Goal: Task Accomplishment & Management: Manage account settings

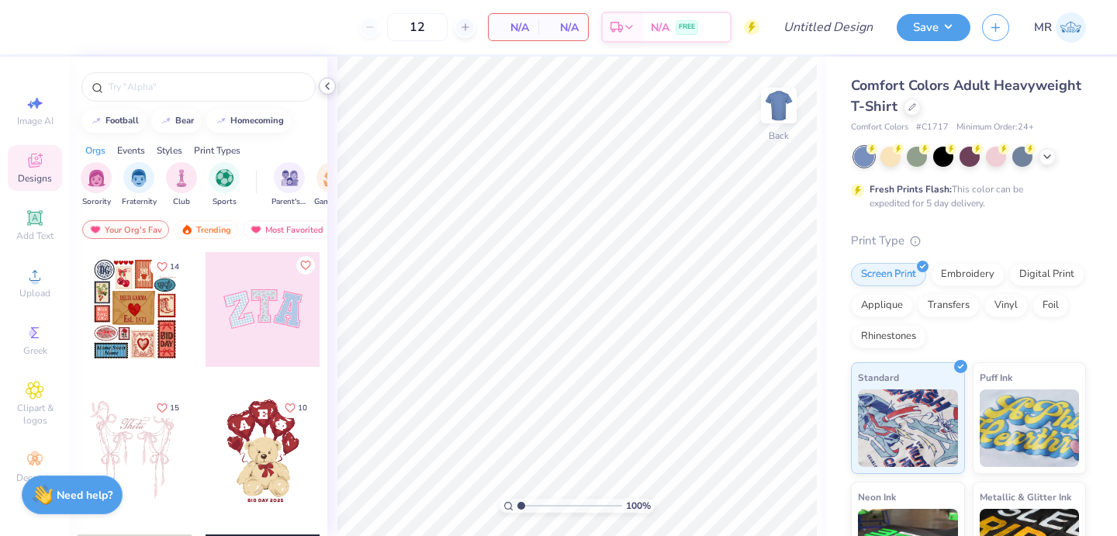
click at [329, 89] on polyline at bounding box center [327, 86] width 3 height 6
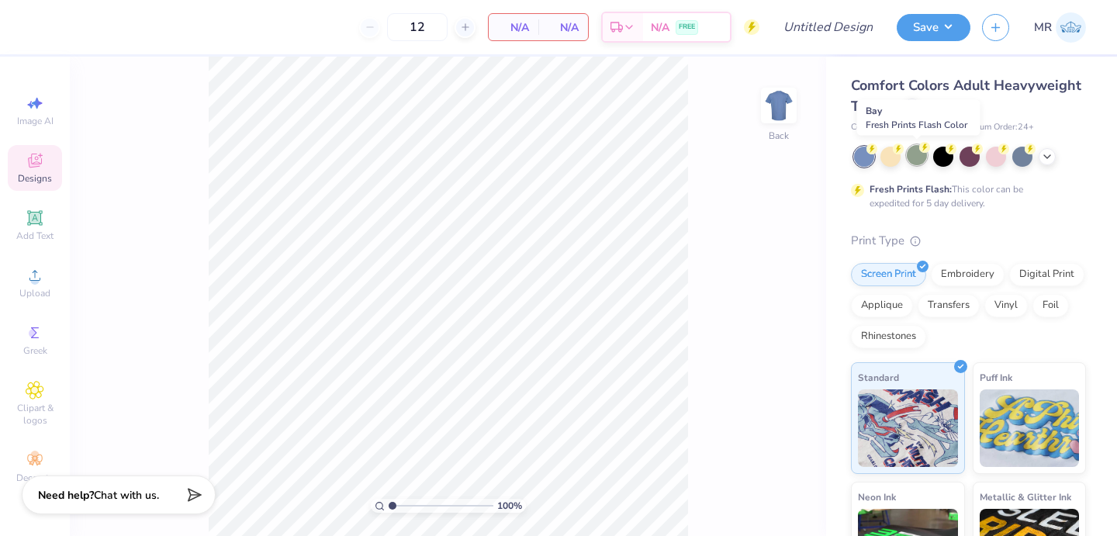
click at [912, 153] on div at bounding box center [917, 155] width 20 height 20
click at [1047, 158] on icon at bounding box center [1047, 155] width 12 height 12
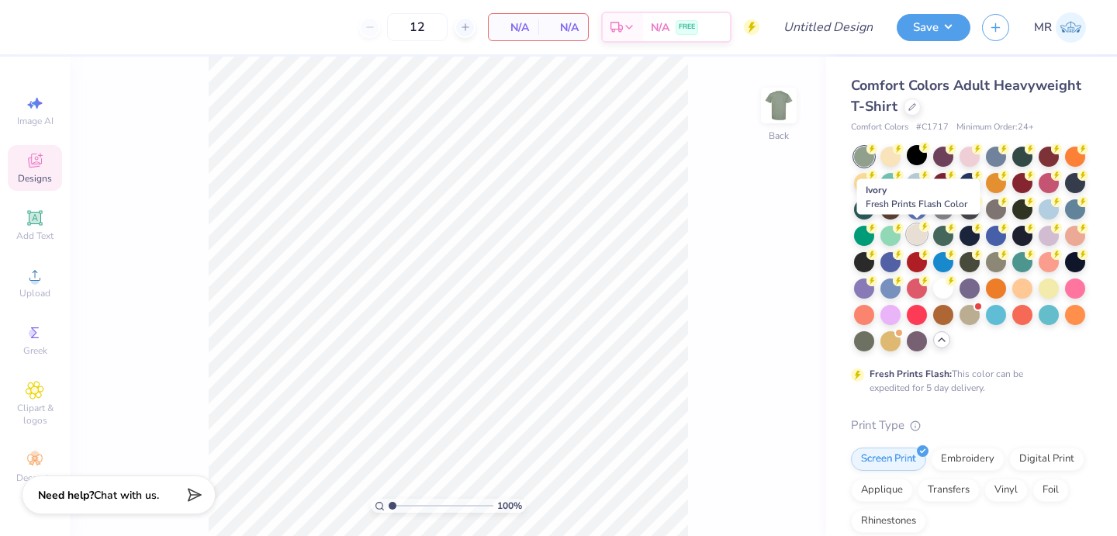
click at [918, 232] on div at bounding box center [917, 234] width 20 height 20
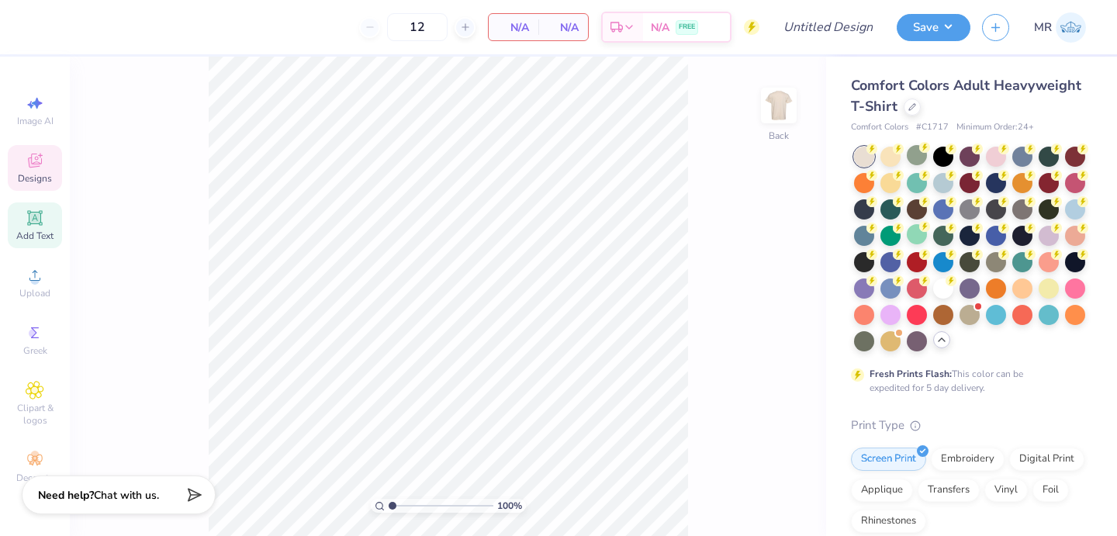
click at [39, 227] on icon at bounding box center [35, 218] width 19 height 19
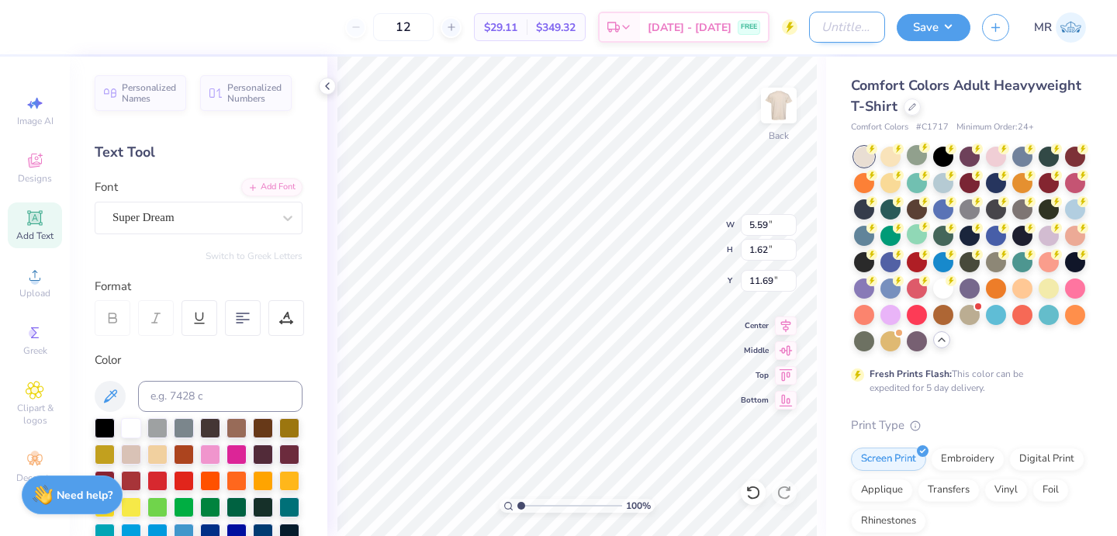
click at [851, 26] on input "Design Title" at bounding box center [847, 27] width 76 height 31
type input "kappa parents weekend"
click at [945, 29] on button "Save" at bounding box center [934, 25] width 74 height 27
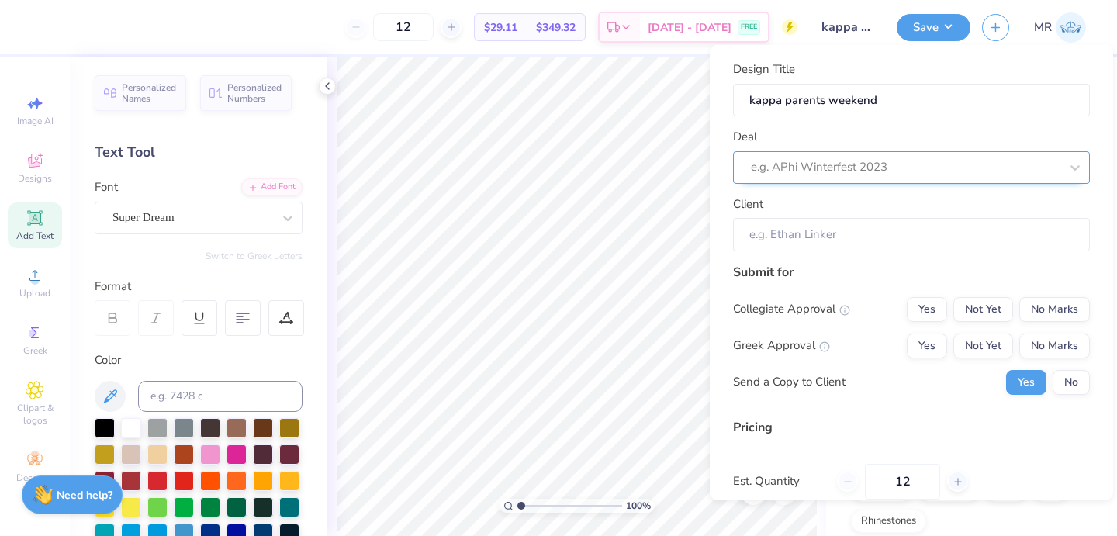
click at [1013, 154] on div "e.g. APhi Winterfest 2023" at bounding box center [911, 167] width 357 height 33
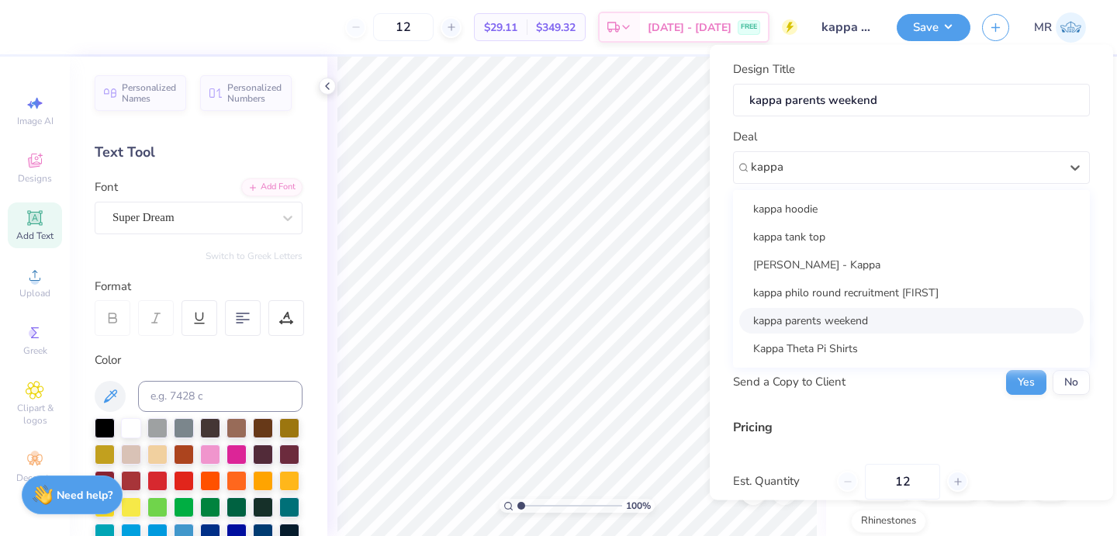
click at [878, 312] on div "kappa parents weekend" at bounding box center [911, 320] width 344 height 26
type input "kappa"
type input "[PERSON_NAME]"
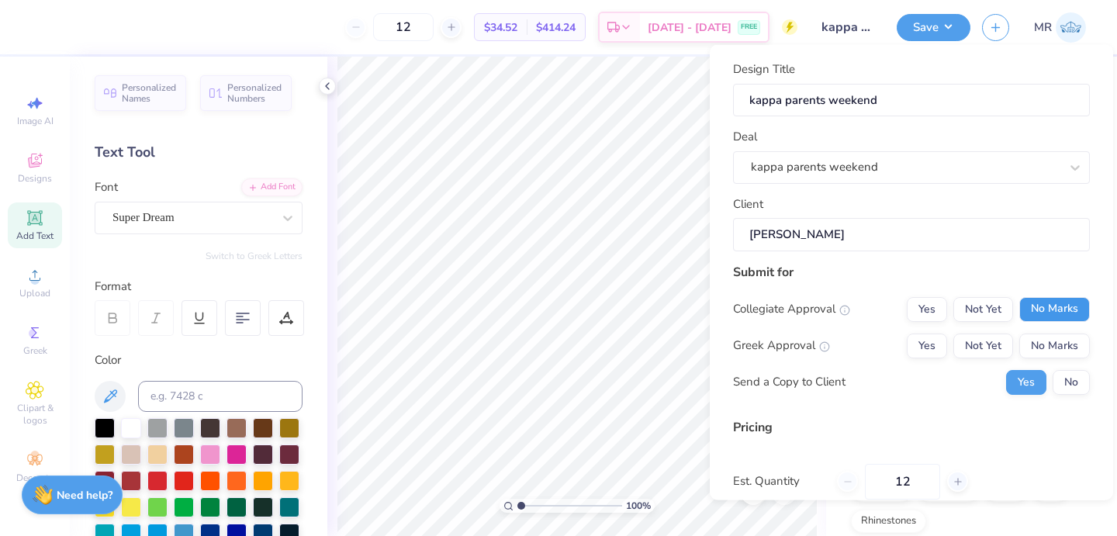
click at [1055, 314] on button "No Marks" at bounding box center [1054, 308] width 71 height 25
click at [986, 339] on button "Not Yet" at bounding box center [984, 345] width 60 height 25
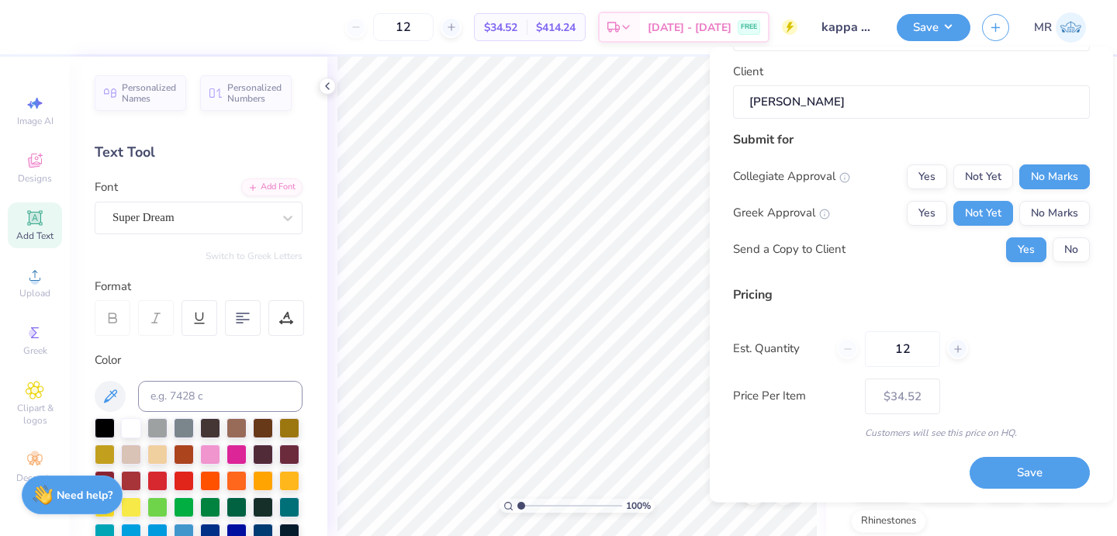
scroll to position [136, 0]
click at [1003, 469] on button "Save" at bounding box center [1030, 472] width 120 height 32
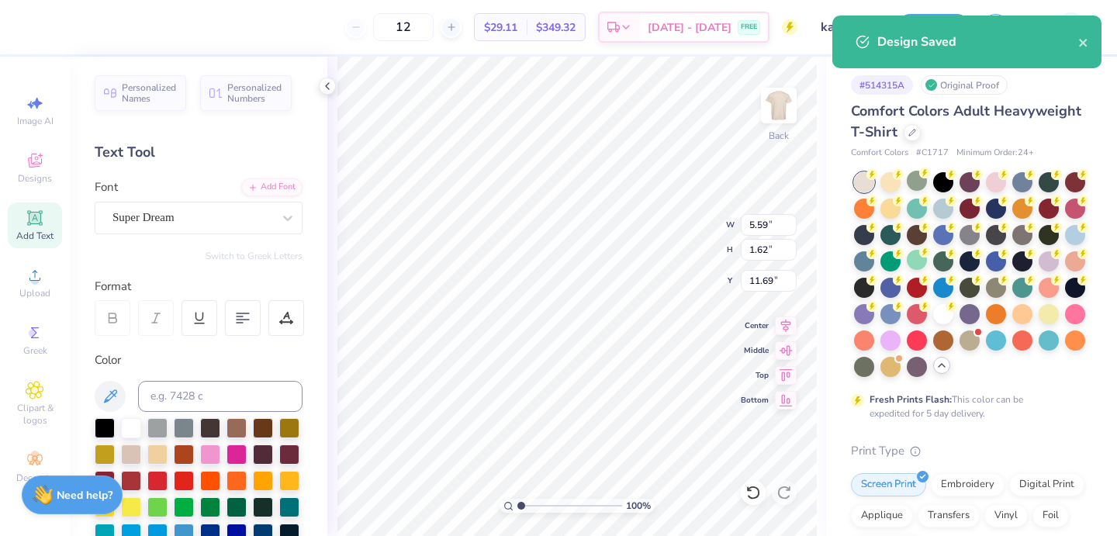
type input "– –"
